Goal: Task Accomplishment & Management: Complete application form

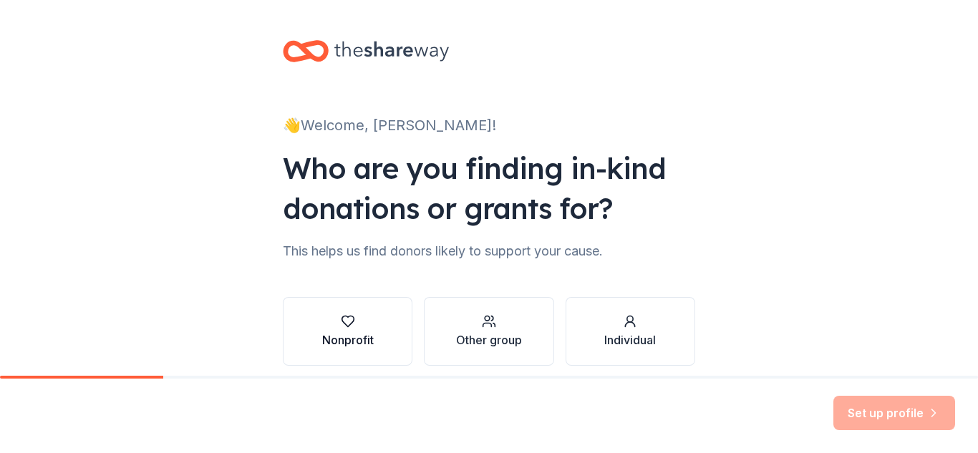
click at [352, 324] on div "button" at bounding box center [348, 321] width 52 height 14
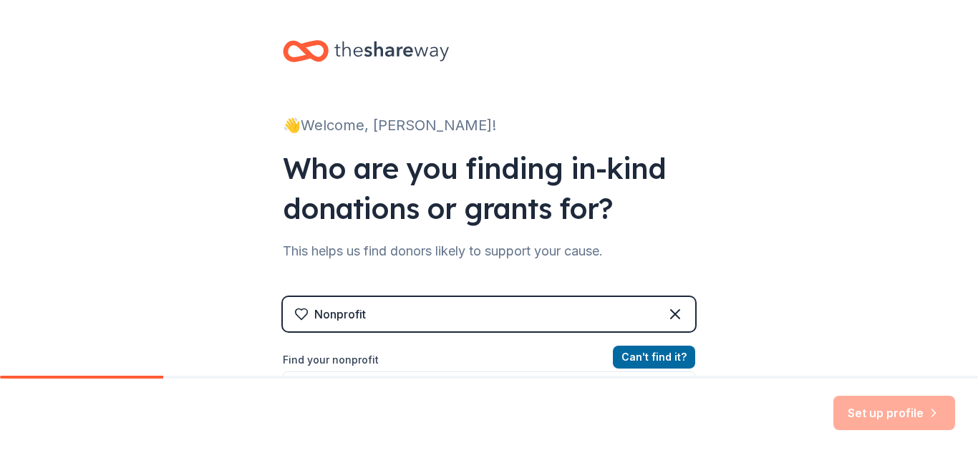
click at [325, 361] on label "Find your nonprofit" at bounding box center [489, 359] width 412 height 17
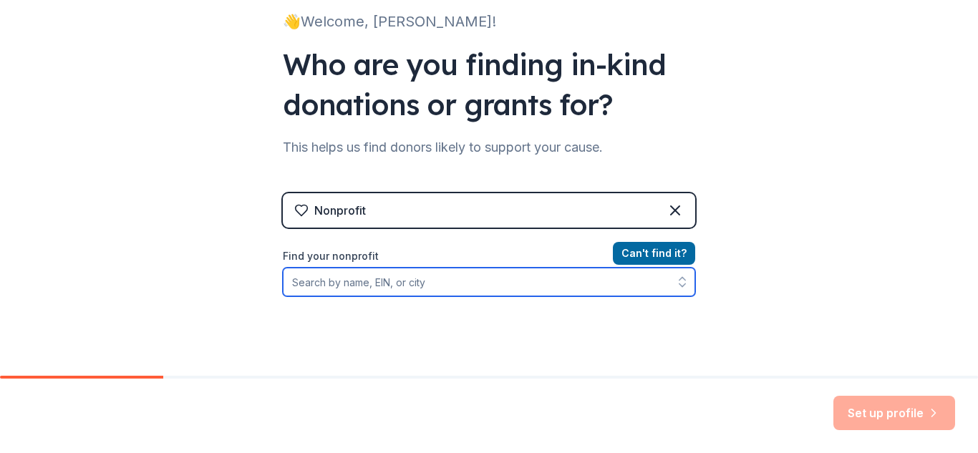
scroll to position [107, 0]
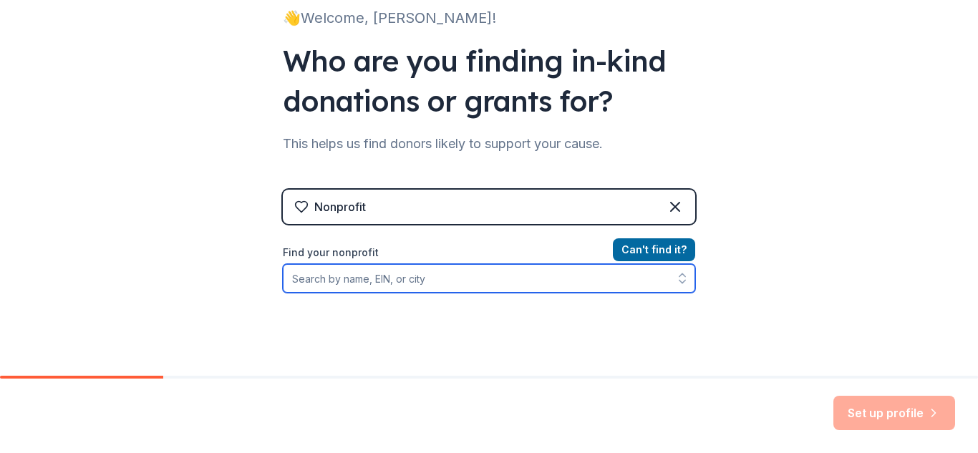
click at [419, 278] on input "Find your nonprofit" at bounding box center [489, 278] width 412 height 29
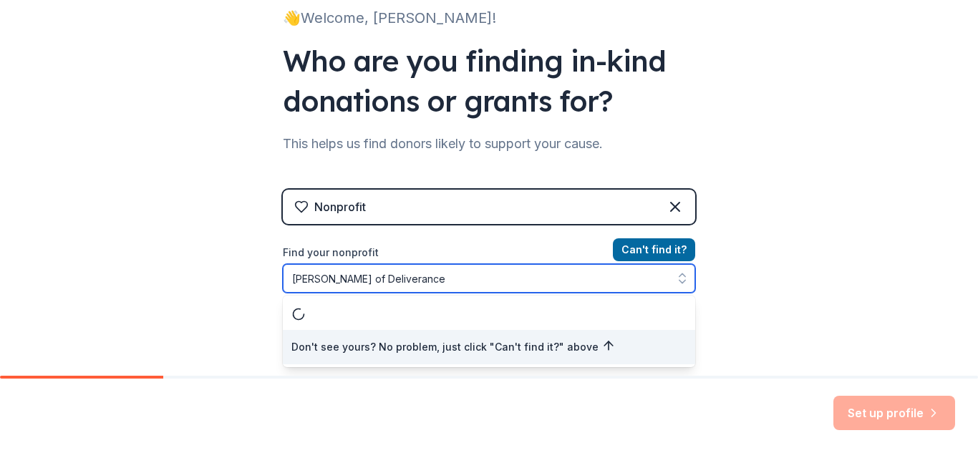
scroll to position [0, 0]
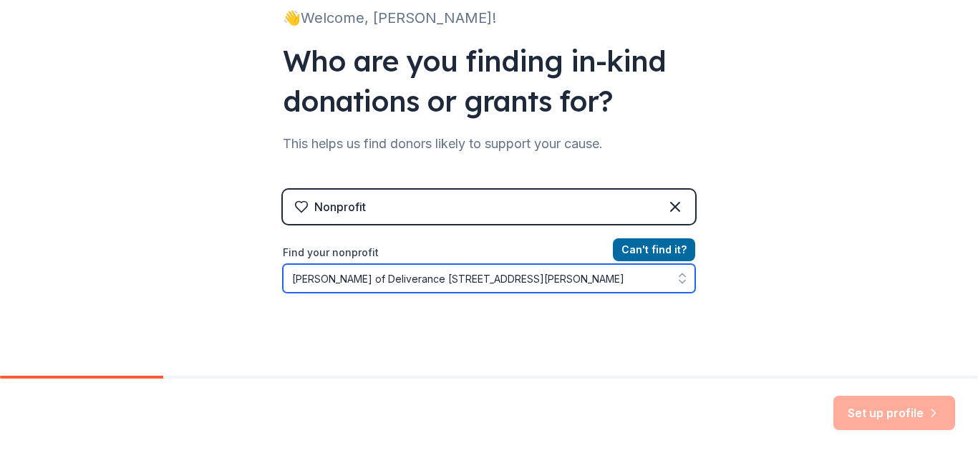
click at [680, 281] on icon "button" at bounding box center [682, 282] width 6 height 3
type input "[PERSON_NAME] of Deliverance [STREET_ADDRESS][PERSON_NAME]"
click at [680, 281] on icon "button" at bounding box center [682, 282] width 6 height 3
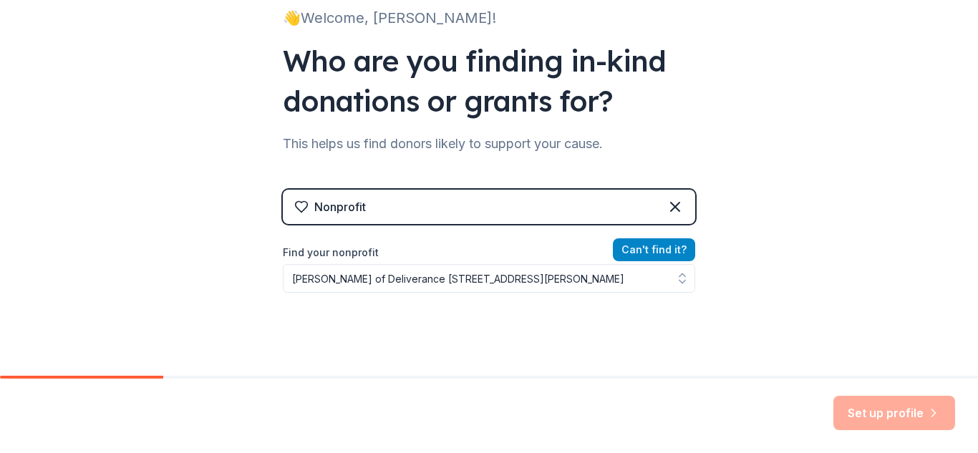
click at [663, 249] on button "Can ' t find it?" at bounding box center [654, 249] width 82 height 23
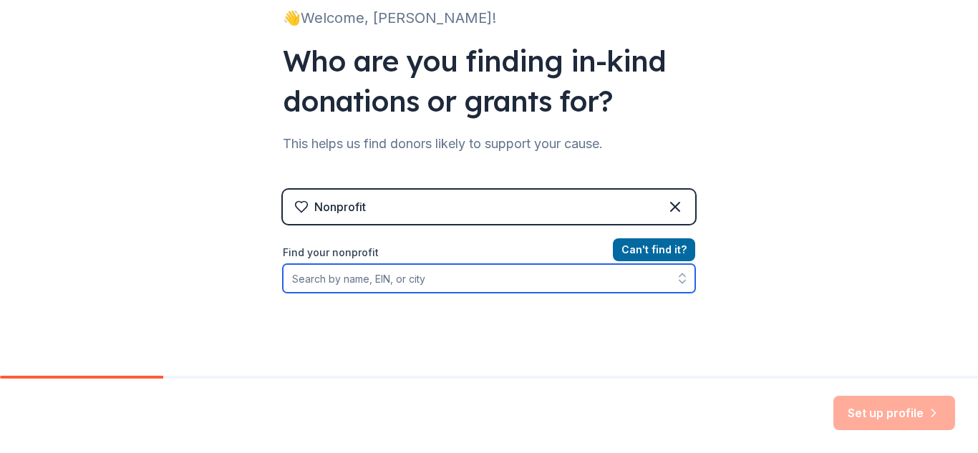
click at [609, 277] on input "Find your nonprofit" at bounding box center [489, 278] width 412 height 29
